Goal: Task Accomplishment & Management: Manage account settings

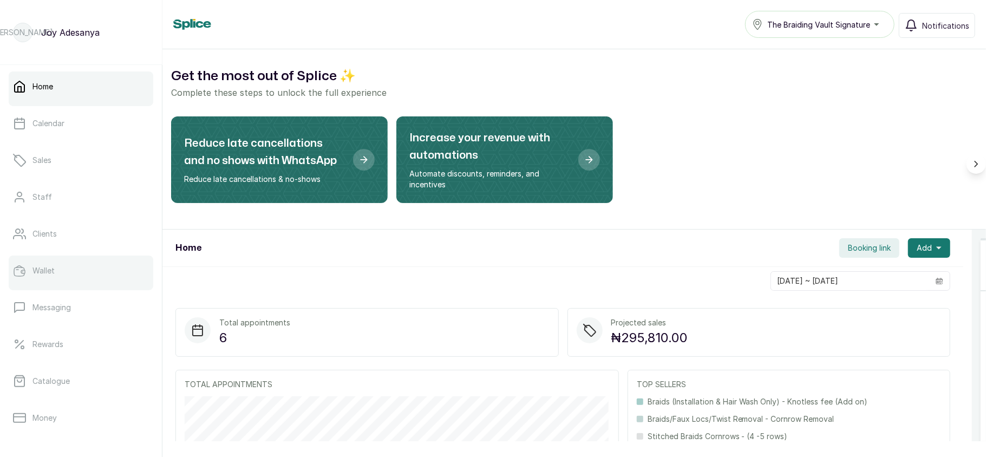
scroll to position [156, 0]
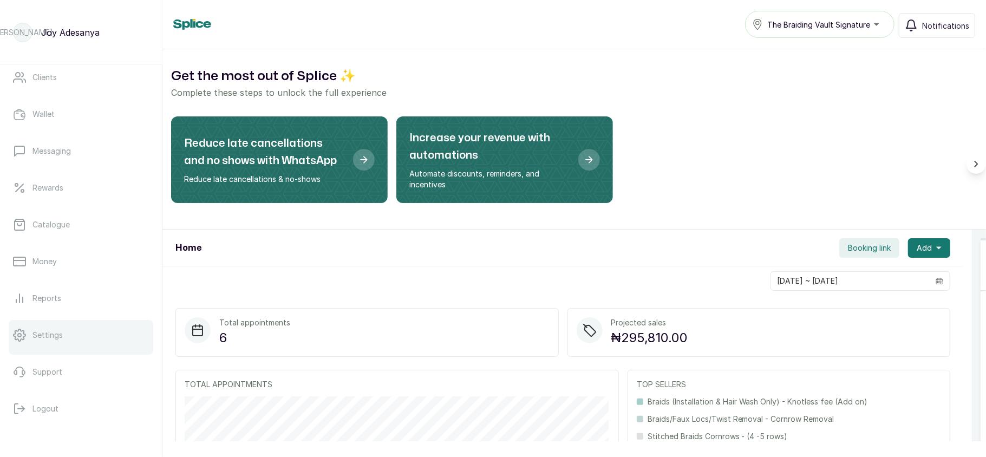
click at [52, 332] on p "Settings" at bounding box center [47, 335] width 30 height 11
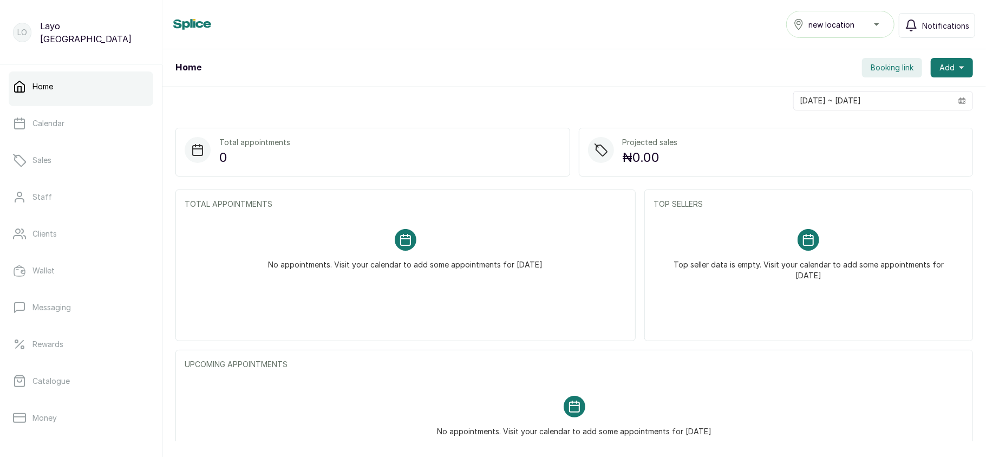
click at [848, 25] on span "new location" at bounding box center [831, 24] width 46 height 11
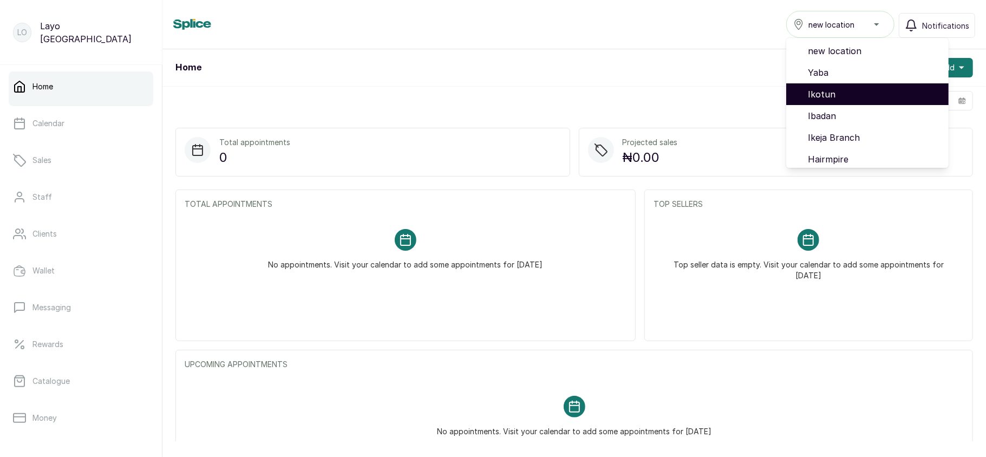
click at [843, 89] on span "Ikotun" at bounding box center [874, 94] width 132 height 13
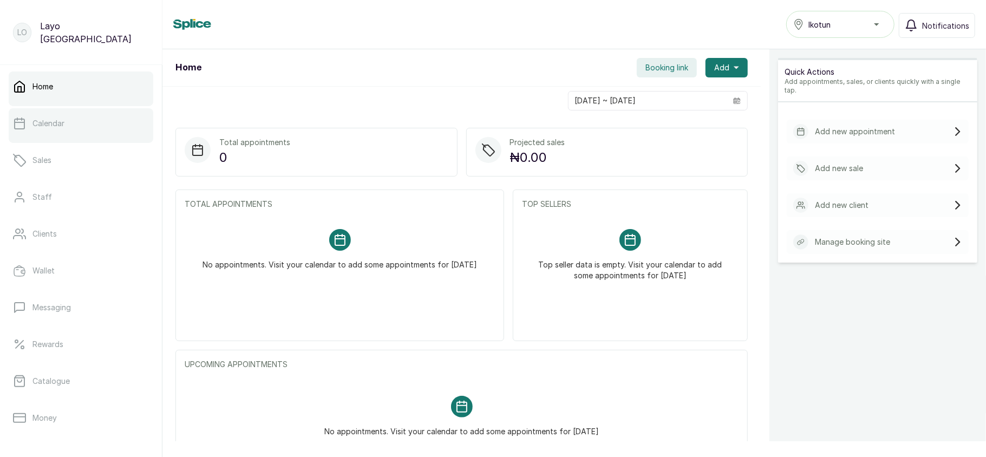
click at [32, 128] on p "Calendar" at bounding box center [48, 123] width 32 height 11
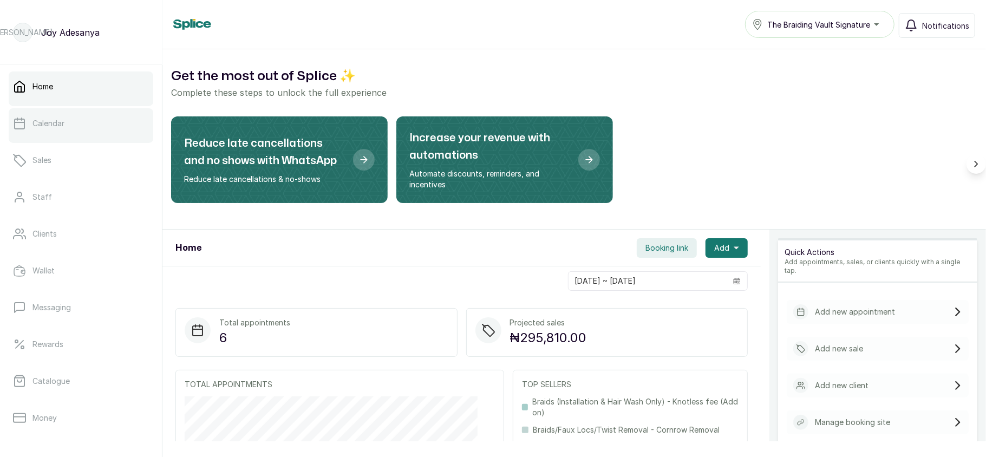
click at [75, 126] on link "Calendar" at bounding box center [81, 123] width 145 height 30
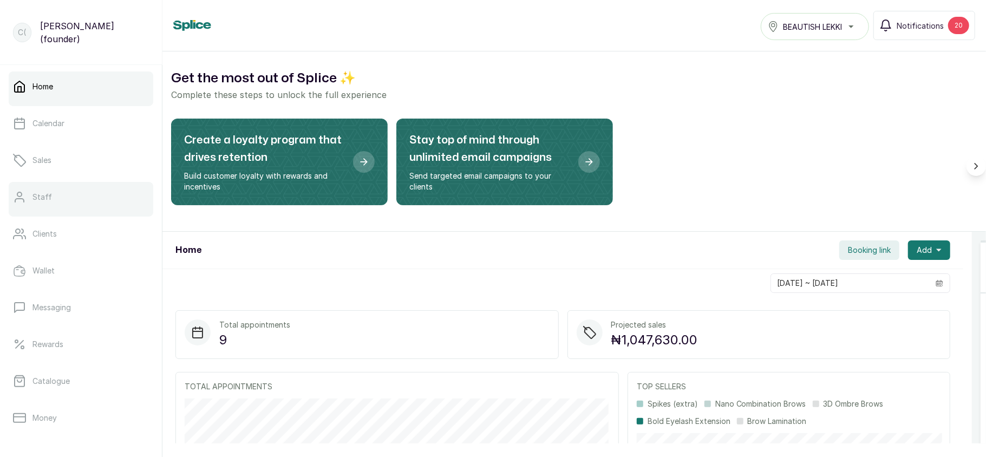
click at [57, 200] on link "Staff" at bounding box center [81, 197] width 145 height 30
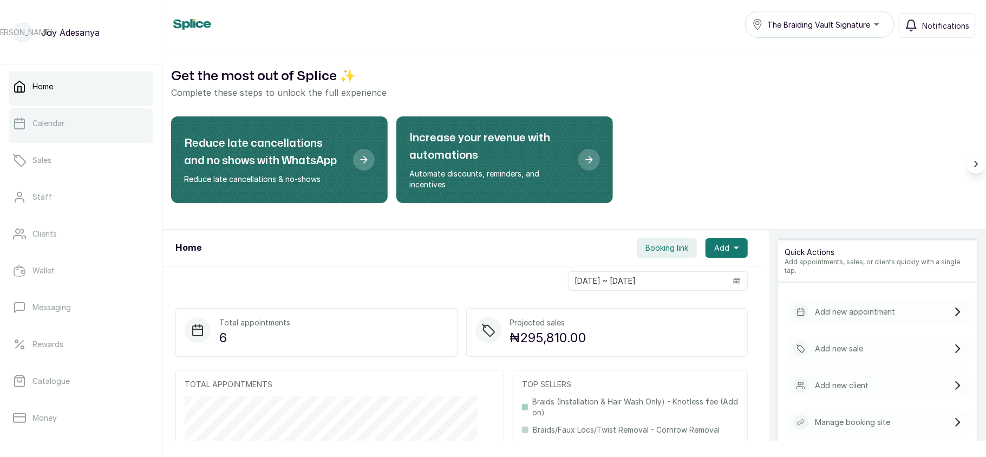
click at [61, 135] on link "Calendar" at bounding box center [81, 123] width 145 height 30
